Goal: Information Seeking & Learning: Check status

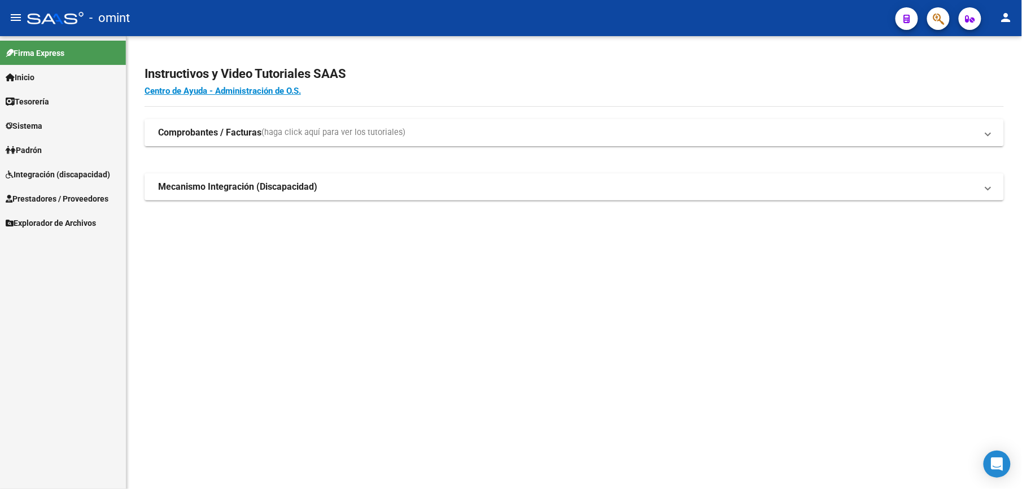
click at [38, 152] on span "Padrón" at bounding box center [24, 150] width 36 height 12
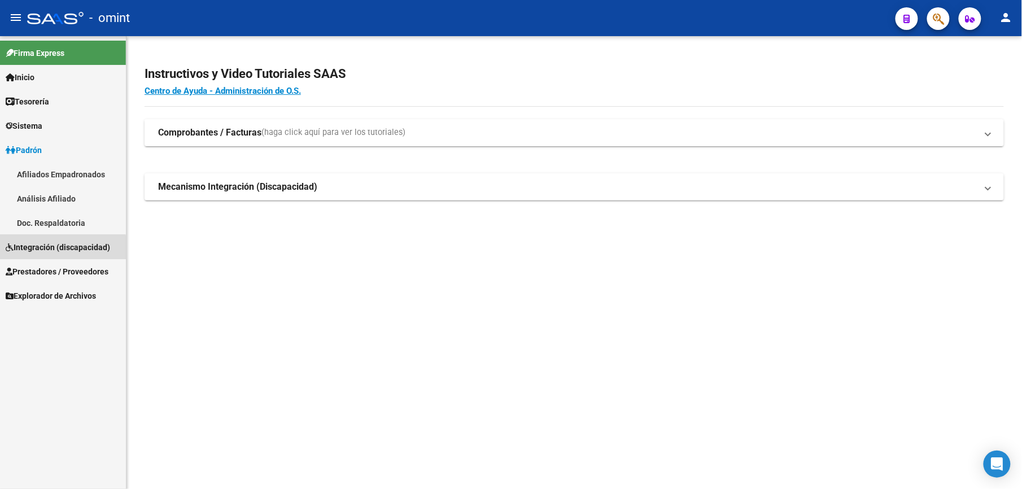
click at [50, 249] on span "Integración (discapacidad)" at bounding box center [58, 247] width 104 height 12
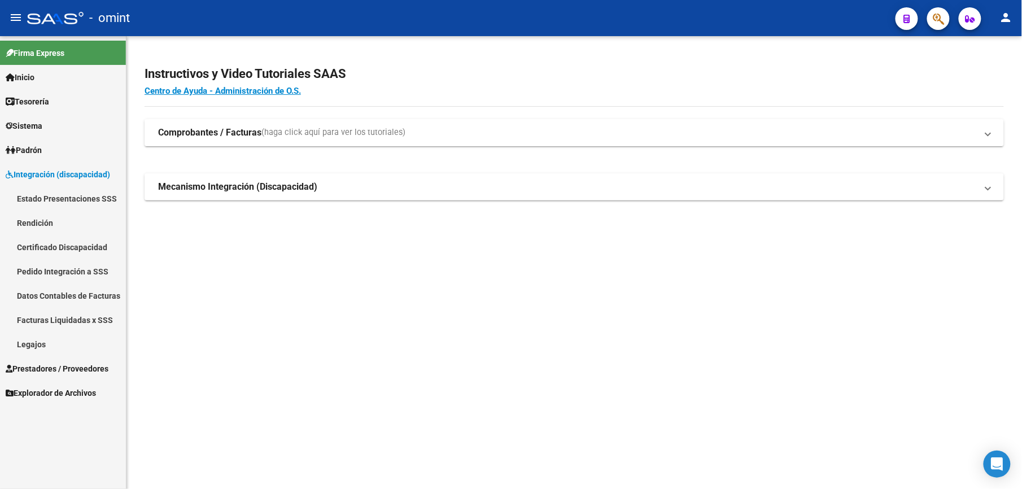
click at [32, 340] on link "Legajos" at bounding box center [63, 344] width 126 height 24
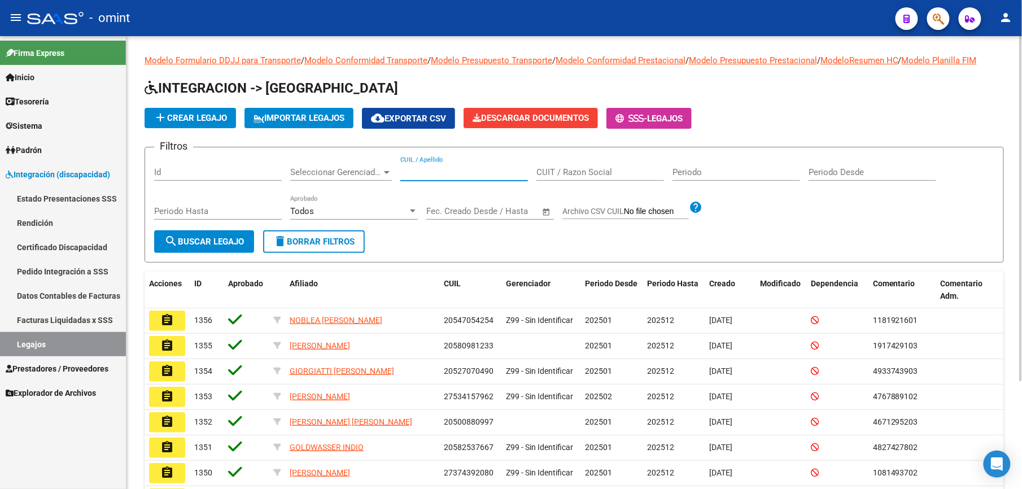
click at [457, 169] on input "CUIL / Apellido" at bounding box center [464, 172] width 128 height 10
type input "f"
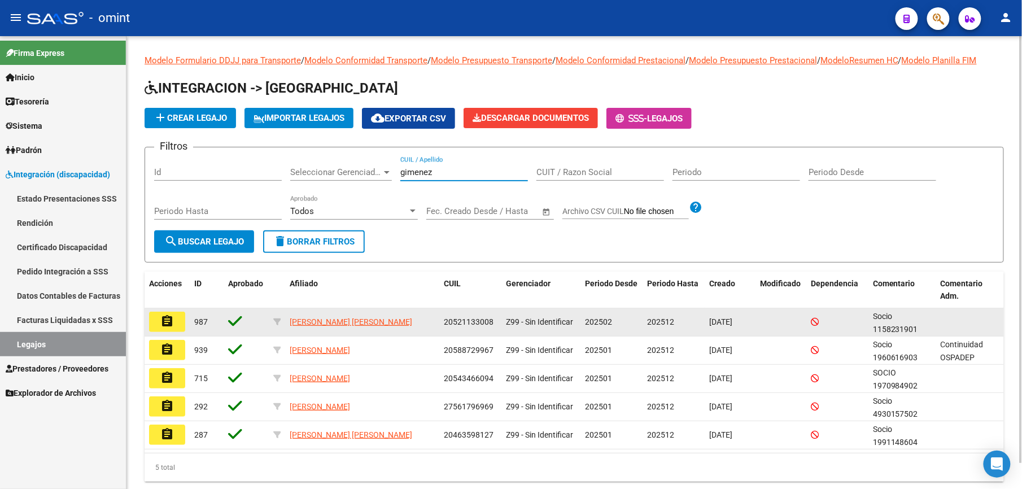
type input "gimenez"
click at [168, 317] on mat-icon "assignment" at bounding box center [167, 322] width 14 height 14
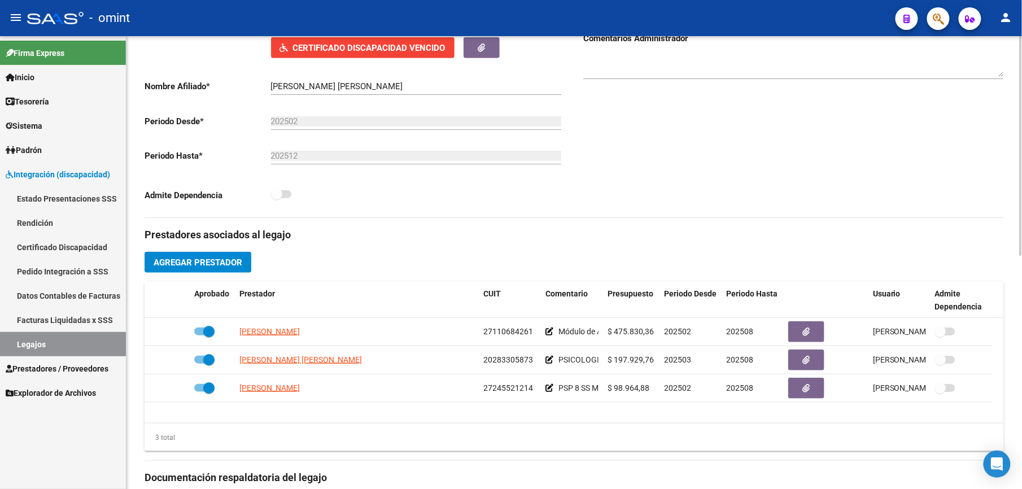
scroll to position [226, 0]
